Goal: Download file/media

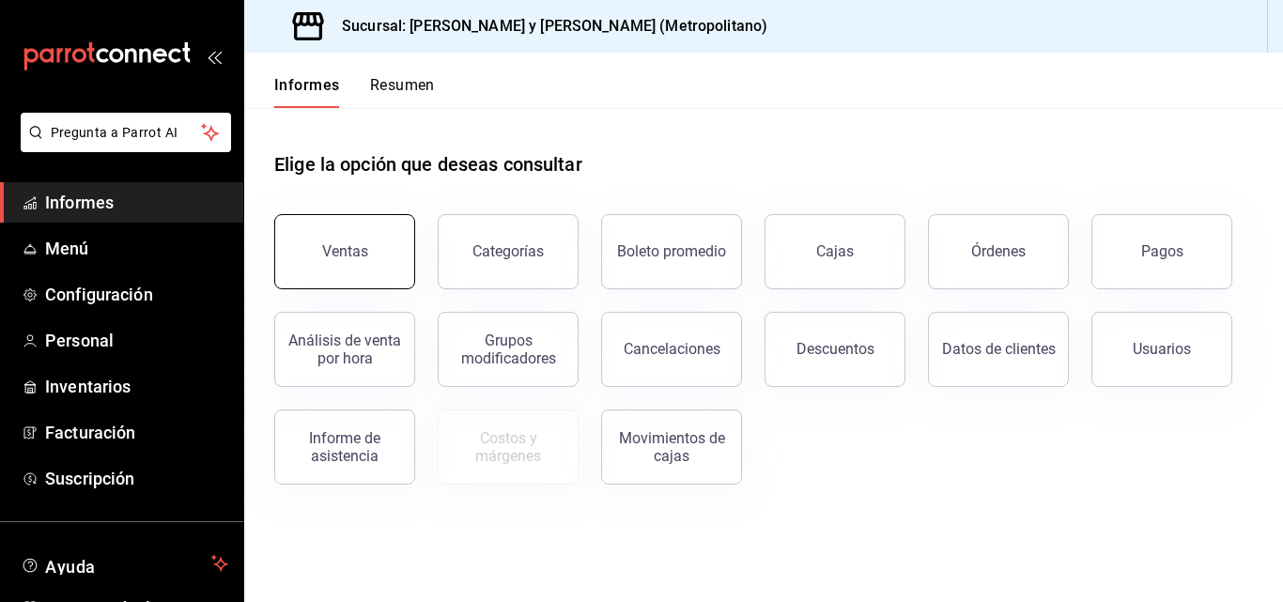
click at [372, 266] on button "Ventas" at bounding box center [344, 251] width 141 height 75
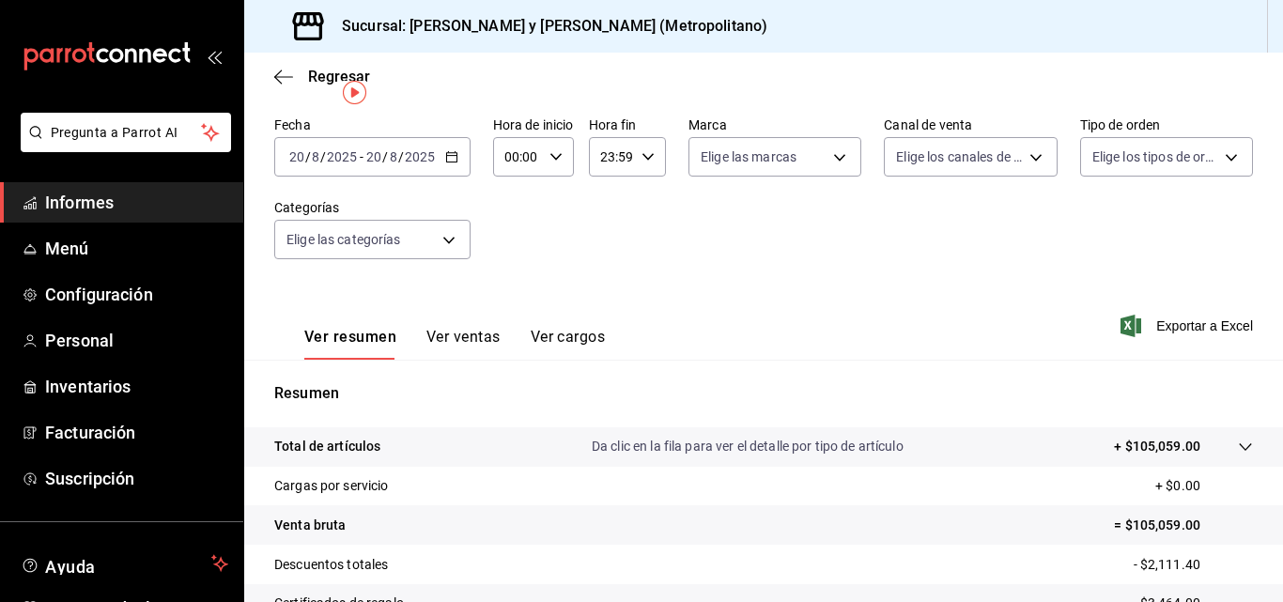
scroll to position [94, 0]
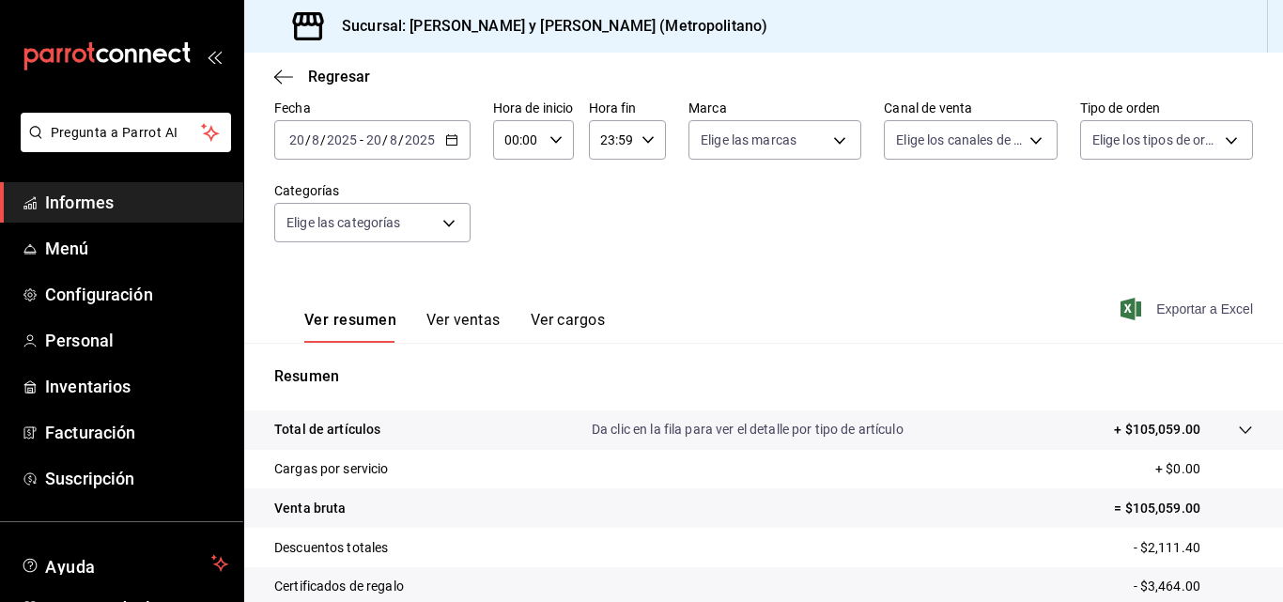
click at [1169, 311] on font "Exportar a Excel" at bounding box center [1204, 308] width 97 height 15
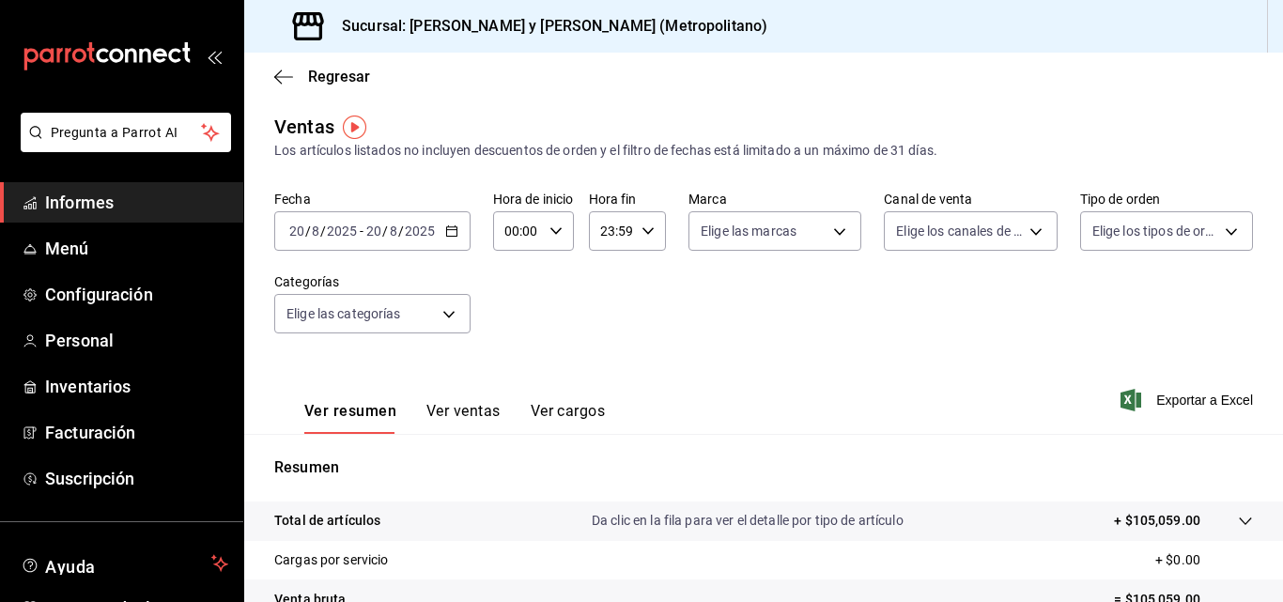
scroll to position [0, 0]
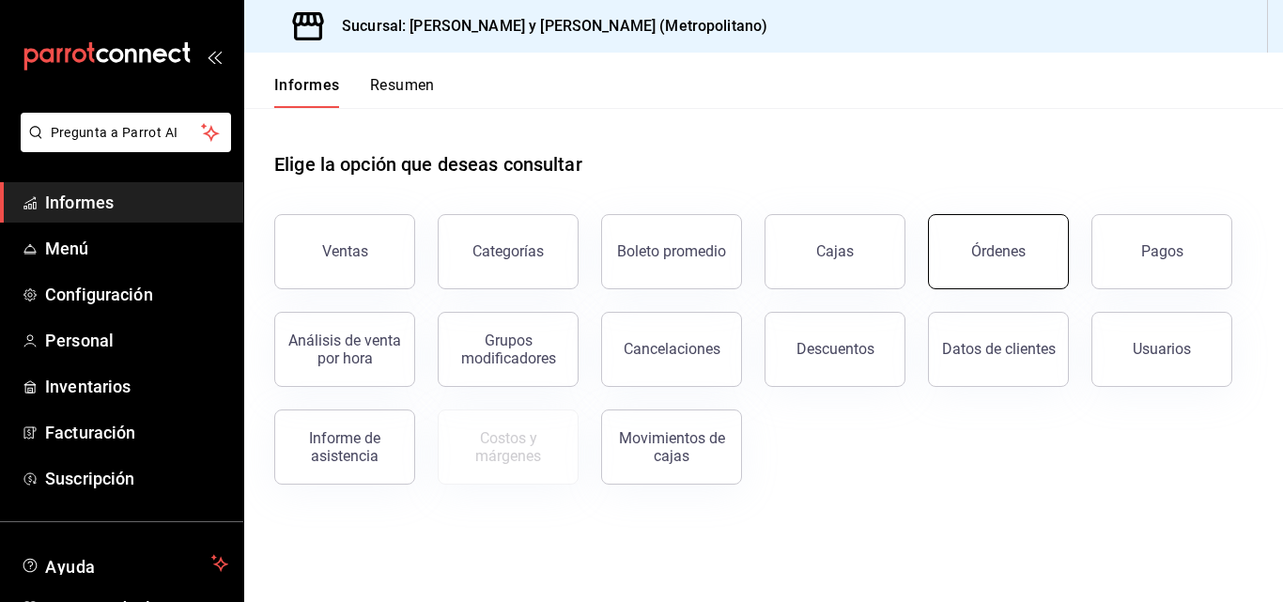
click at [997, 276] on button "Órdenes" at bounding box center [998, 251] width 141 height 75
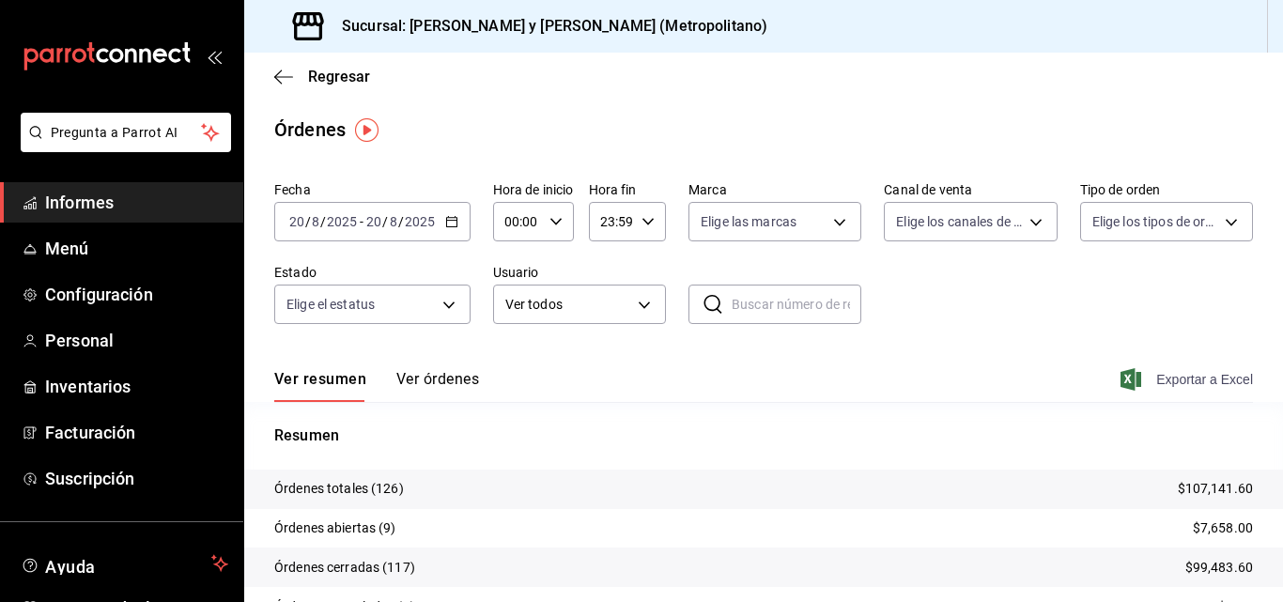
click at [1180, 380] on font "Exportar a Excel" at bounding box center [1204, 379] width 97 height 15
